Goal: Information Seeking & Learning: Find specific fact

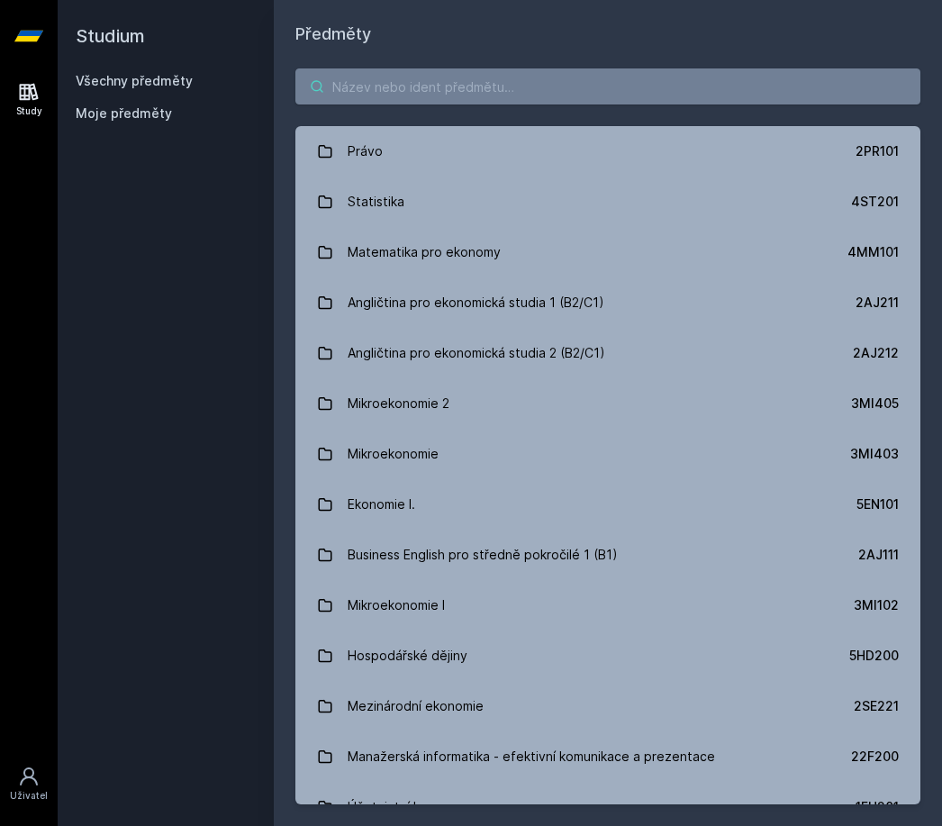
click at [458, 77] on input "search" at bounding box center [607, 86] width 625 height 36
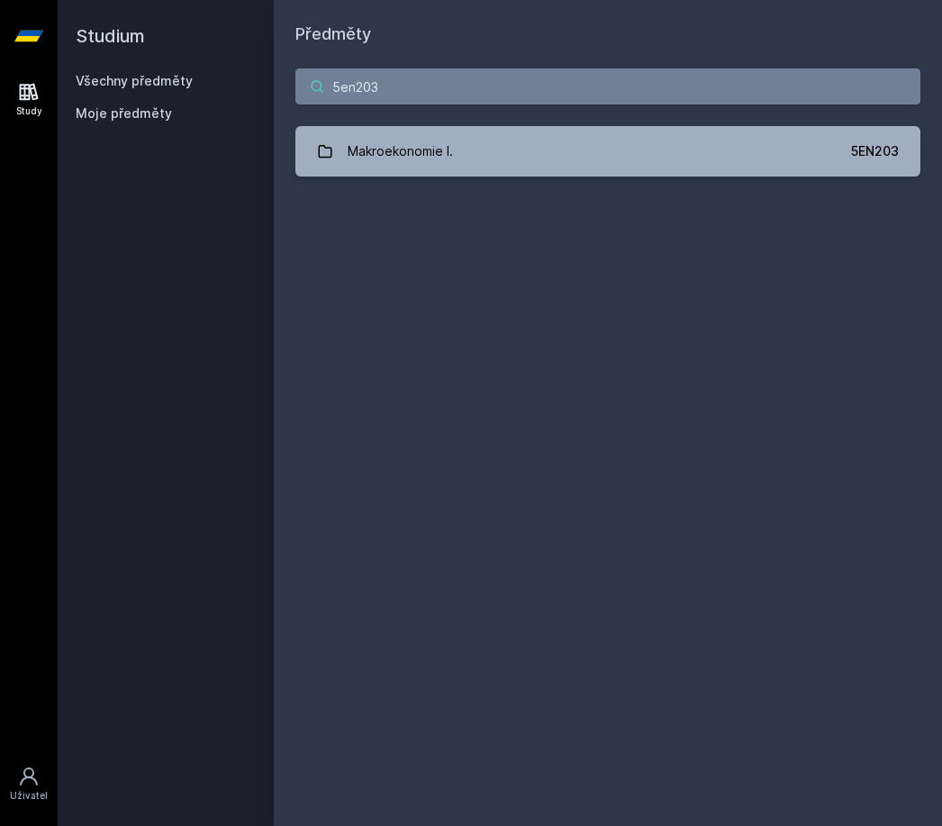
type input "5en203"
click at [495, 155] on link "Makroekonomie I. 5EN203" at bounding box center [607, 151] width 625 height 50
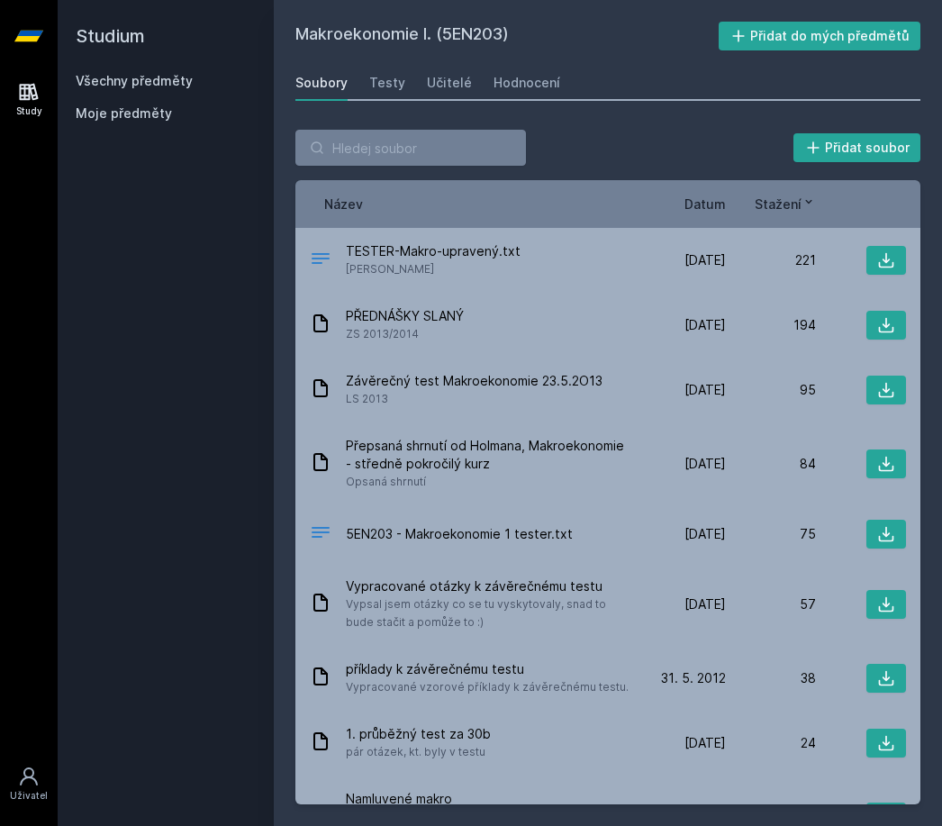
click at [726, 265] on div "221" at bounding box center [771, 260] width 90 height 18
click at [887, 268] on icon at bounding box center [886, 260] width 18 height 18
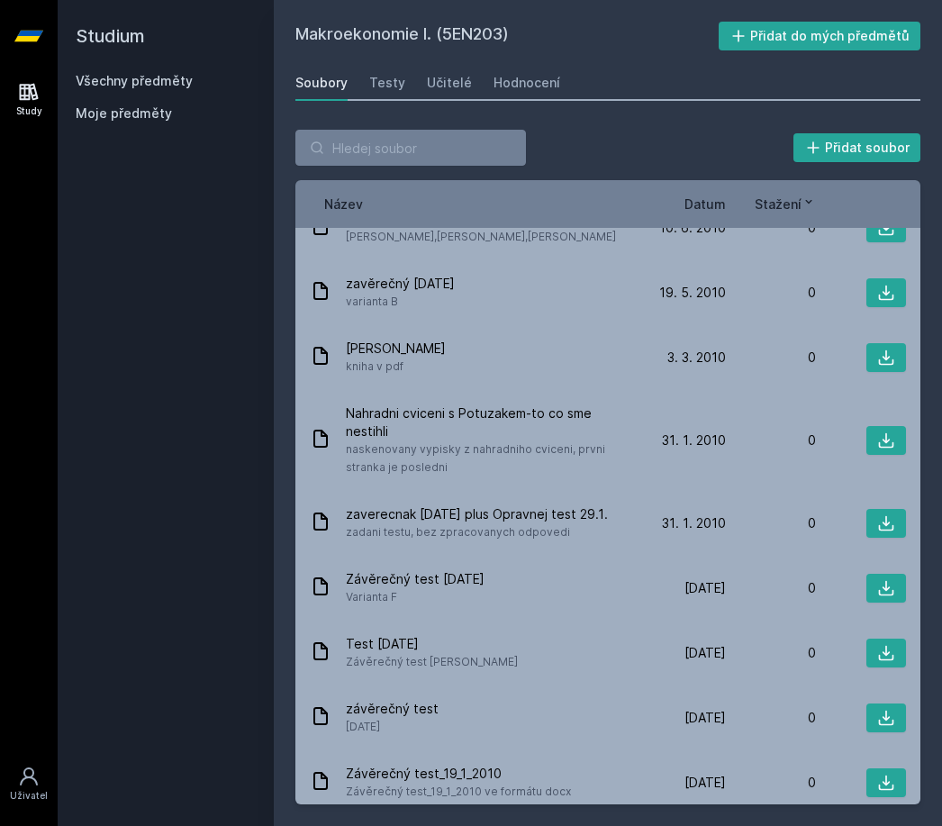
scroll to position [58, 0]
